Goal: Check status: Check status

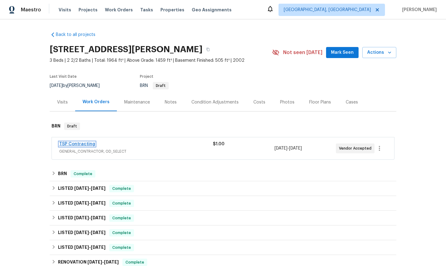
click at [86, 144] on link "TSP Contracting" at bounding box center [77, 144] width 36 height 4
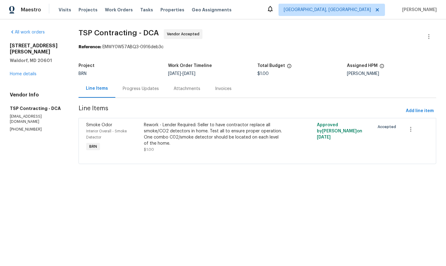
click at [131, 89] on div "Progress Updates" at bounding box center [141, 89] width 36 height 6
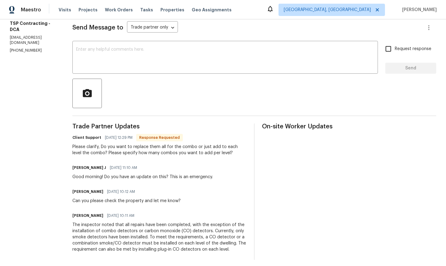
scroll to position [88, 0]
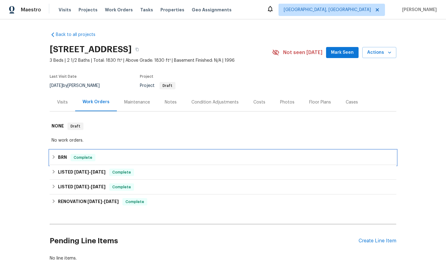
click at [57, 157] on div "BRN Complete" at bounding box center [223, 157] width 343 height 7
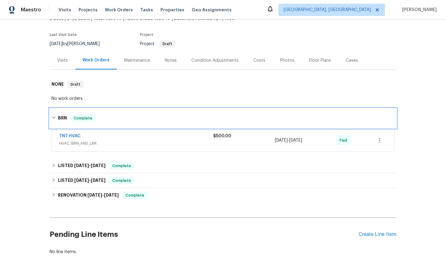
scroll to position [44, 0]
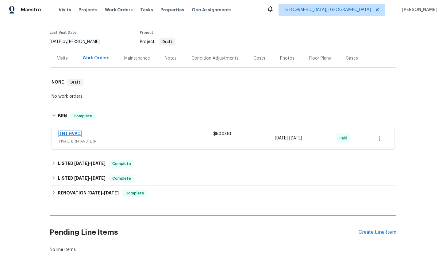
click at [73, 132] on link "TNT HVAC" at bounding box center [69, 134] width 21 height 4
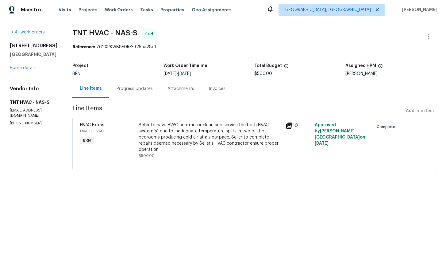
click at [133, 87] on div "Progress Updates" at bounding box center [135, 89] width 36 height 6
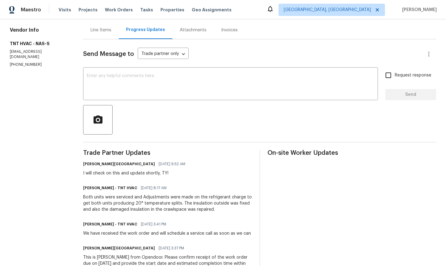
scroll to position [83, 0]
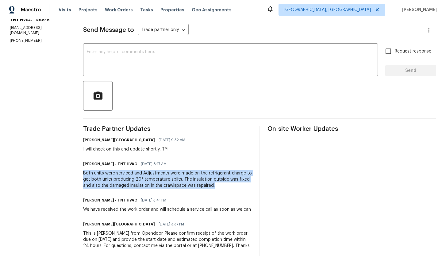
drag, startPoint x: 111, startPoint y: 176, endPoint x: 226, endPoint y: 184, distance: 115.6
click at [226, 184] on div "Both units were serviced and Adjustments were made on the refrigerant charge to…" at bounding box center [167, 179] width 169 height 18
copy div "Both units were serviced and Adjustments were made on the refrigerant charge to…"
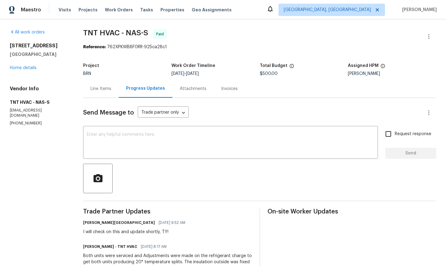
click at [105, 89] on div "Line Items" at bounding box center [100, 89] width 21 height 6
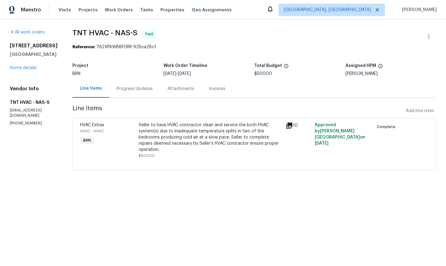
click at [288, 125] on icon at bounding box center [289, 125] width 6 height 6
click at [218, 90] on div "Invoices" at bounding box center [217, 89] width 17 height 6
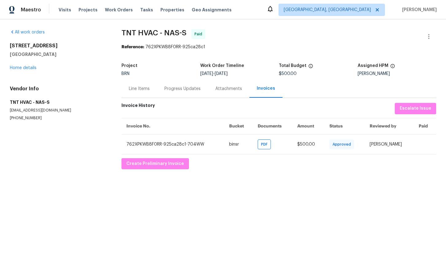
click at [139, 89] on div "Line Items" at bounding box center [139, 89] width 21 height 6
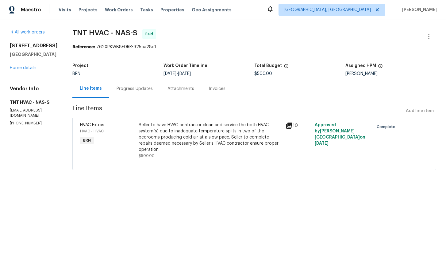
click at [289, 128] on icon at bounding box center [289, 125] width 7 height 7
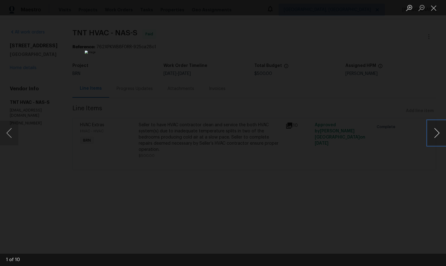
click at [437, 135] on button "Next image" at bounding box center [437, 133] width 18 height 25
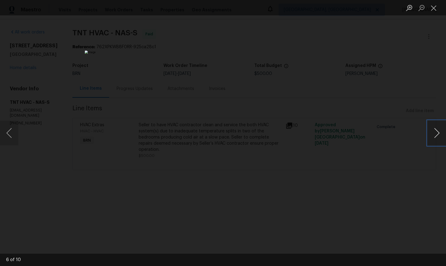
click at [437, 135] on button "Next image" at bounding box center [437, 133] width 18 height 25
